Goal: Transaction & Acquisition: Purchase product/service

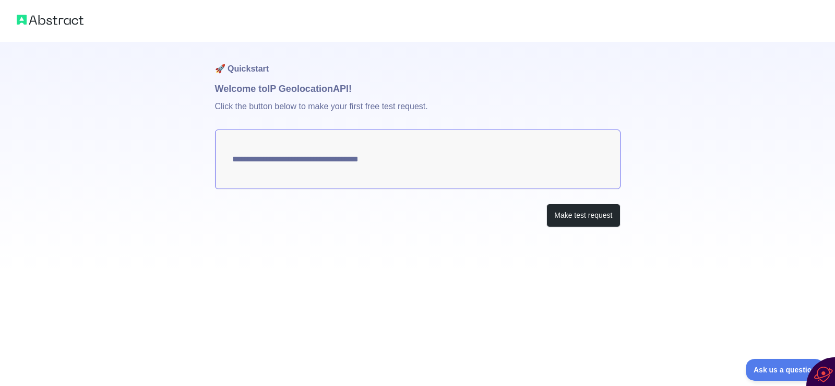
type textarea "**********"
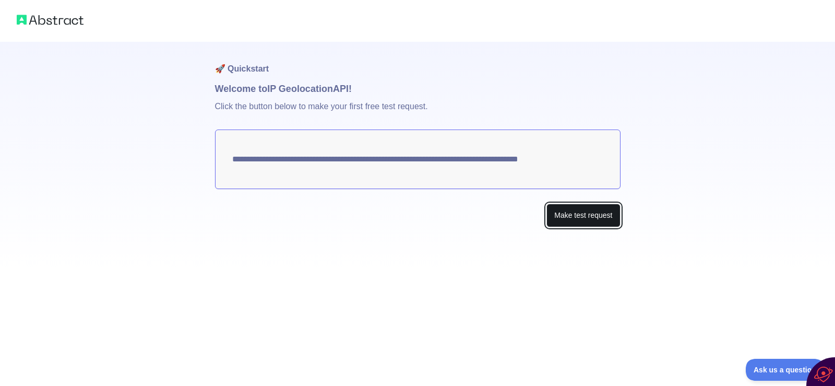
click at [575, 211] on button "Make test request" at bounding box center [583, 214] width 74 height 23
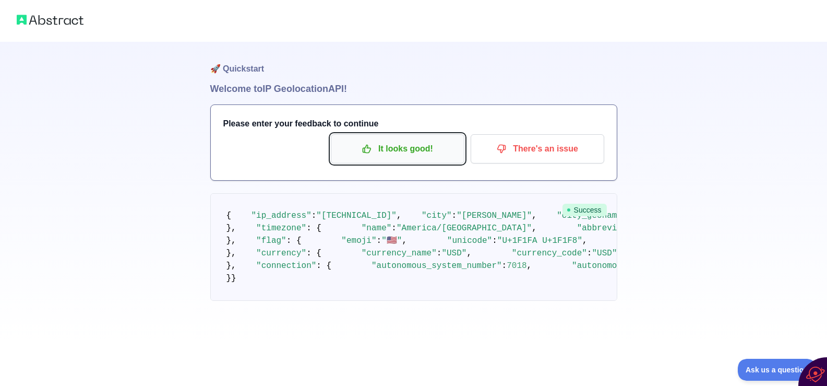
click at [402, 150] on p "It looks good!" at bounding box center [398, 149] width 118 height 18
